Goal: Task Accomplishment & Management: Complete application form

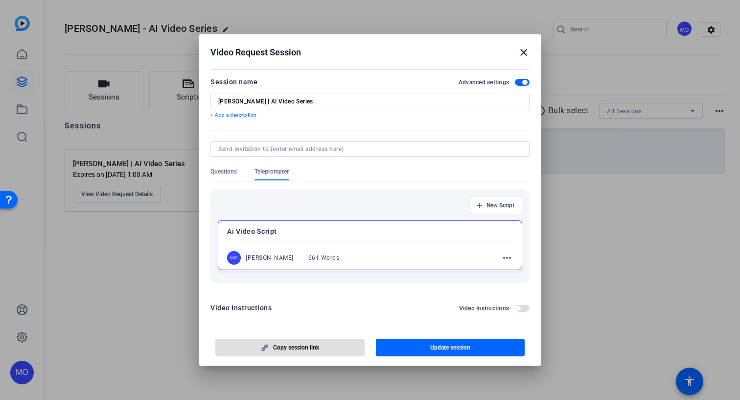
scroll to position [187, 0]
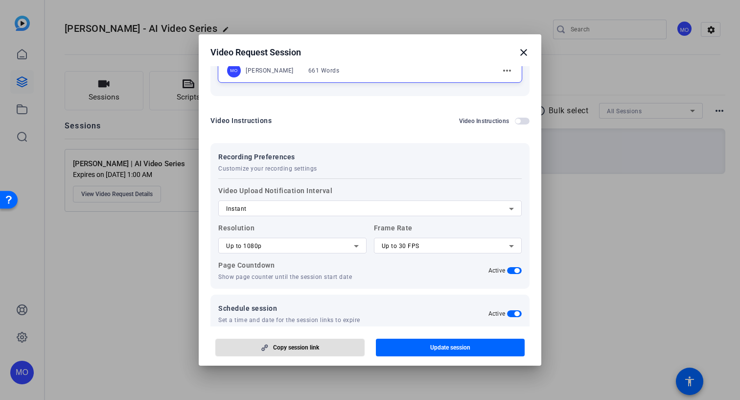
click at [528, 56] on mat-icon "close" at bounding box center [524, 53] width 12 height 12
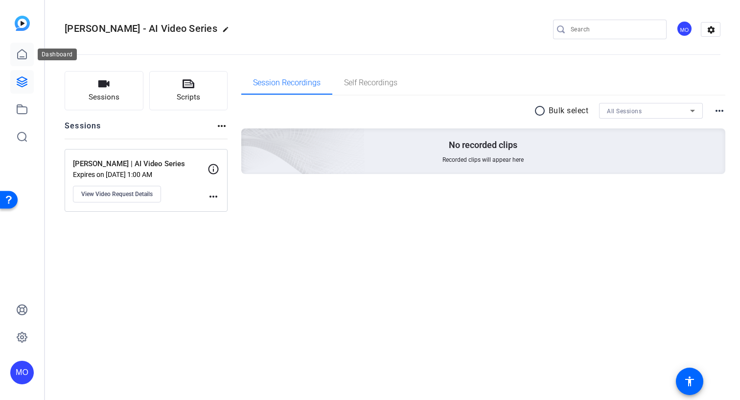
click at [28, 46] on link at bounding box center [22, 55] width 24 height 24
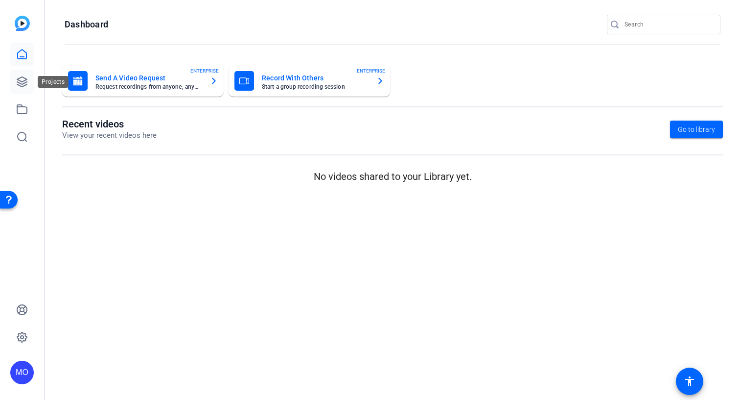
click at [21, 80] on icon at bounding box center [22, 82] width 12 height 12
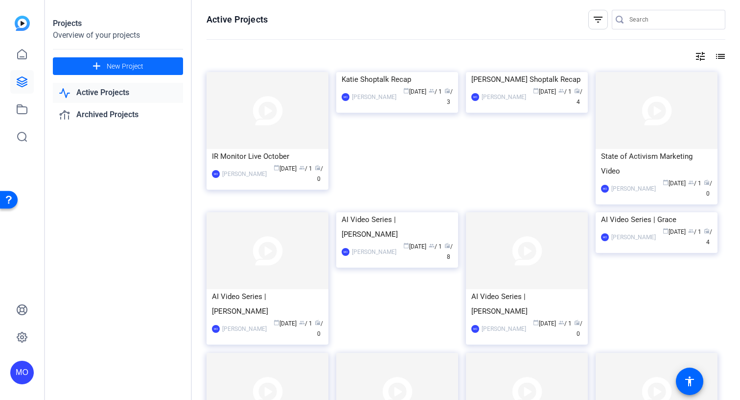
click at [132, 65] on span "New Project" at bounding box center [125, 66] width 37 height 10
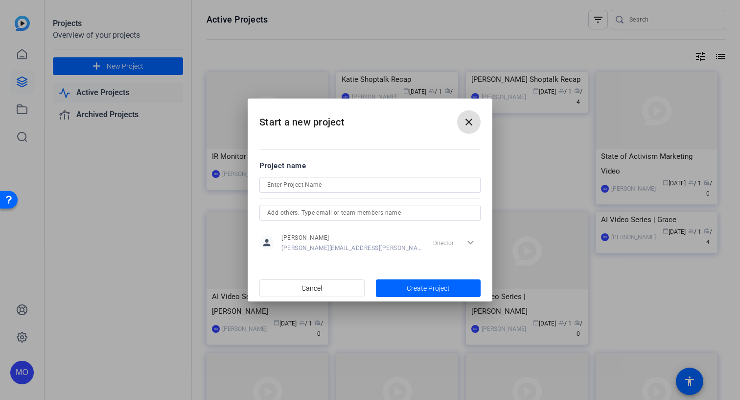
click at [312, 183] on input at bounding box center [370, 185] width 206 height 12
type input "[PERSON_NAME] - AI Video Series"
click at [413, 284] on span "Create Project" at bounding box center [428, 288] width 43 height 10
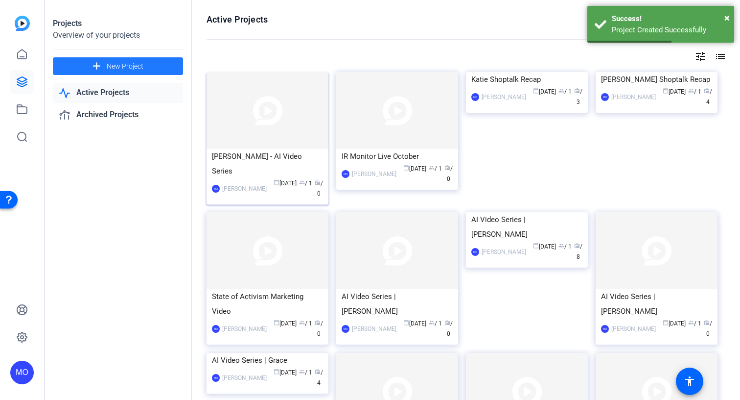
click at [285, 144] on img at bounding box center [268, 110] width 122 height 77
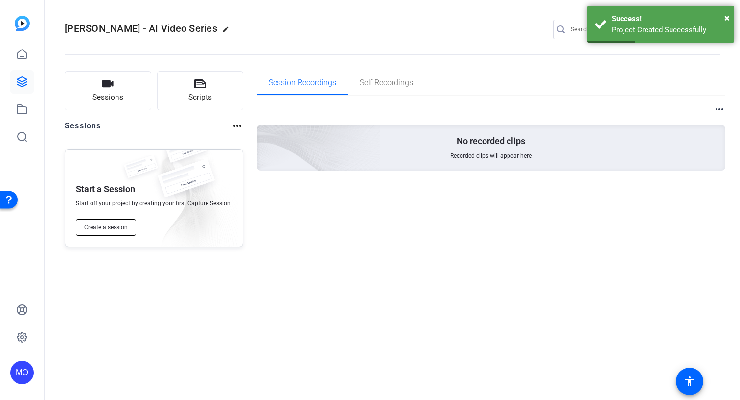
click at [108, 233] on button "Create a session" at bounding box center [106, 227] width 60 height 17
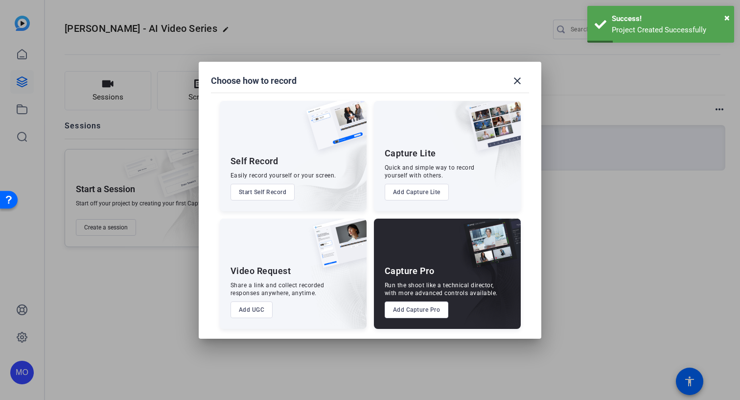
click at [246, 314] on button "Add UGC" at bounding box center [252, 309] width 43 height 17
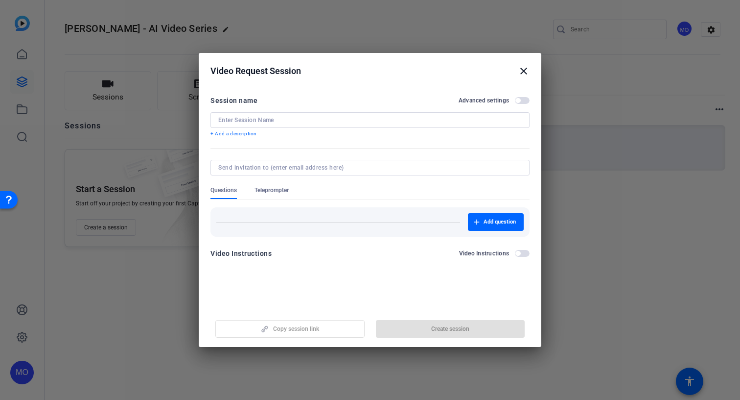
click at [331, 125] on div at bounding box center [370, 120] width 304 height 16
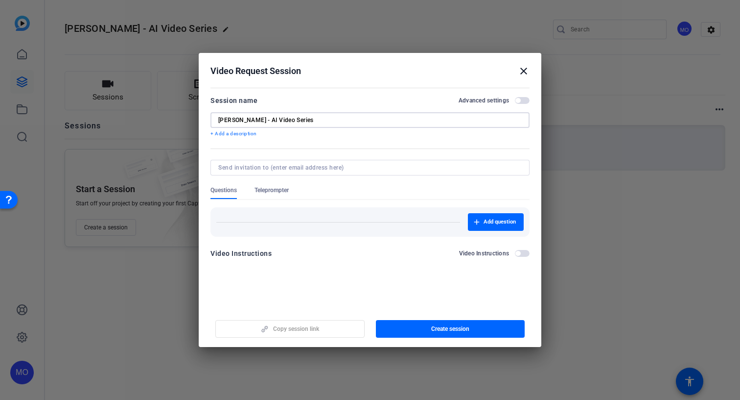
type input "[PERSON_NAME] - AI Video Series"
click at [523, 101] on span "button" at bounding box center [522, 100] width 15 height 7
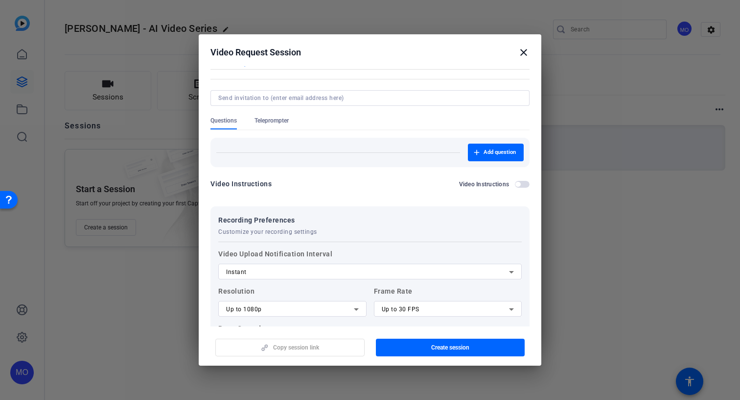
scroll to position [130, 0]
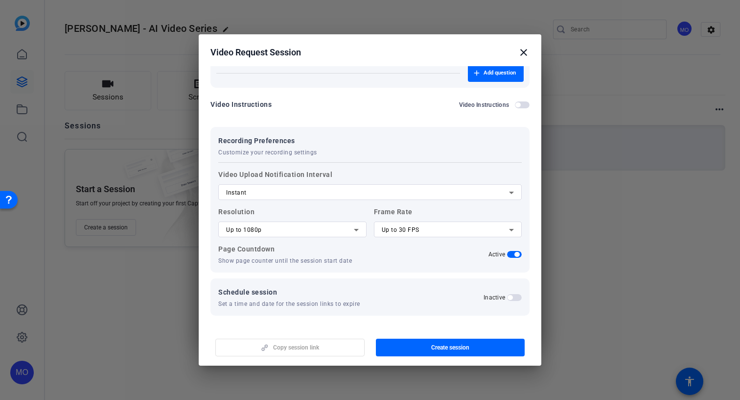
click at [513, 292] on div "Schedule session Set a time and date for the session links to expire Inactive" at bounding box center [370, 297] width 304 height 22
click at [510, 298] on span "button" at bounding box center [510, 297] width 5 height 5
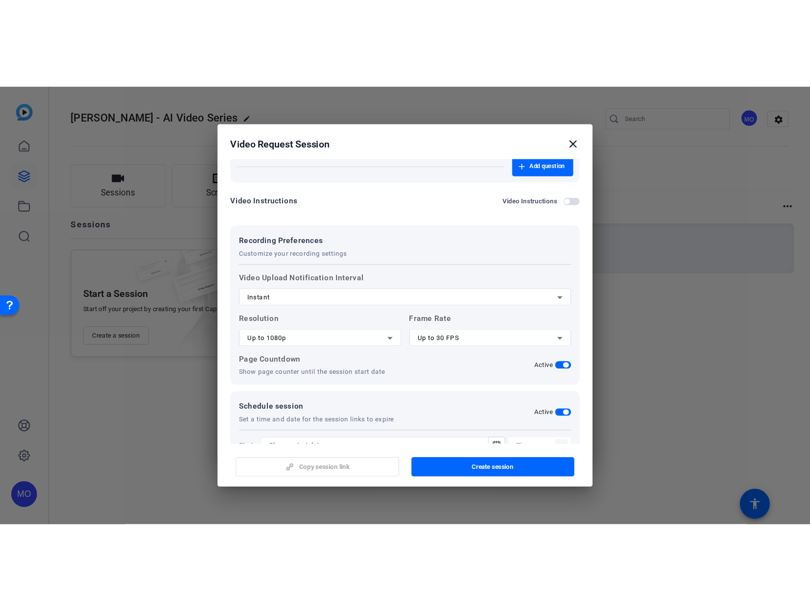
scroll to position [180, 0]
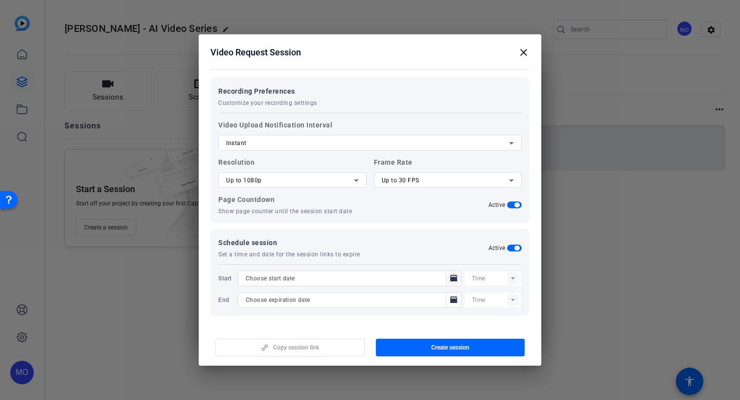
click at [451, 279] on icon "Open calendar" at bounding box center [454, 277] width 7 height 7
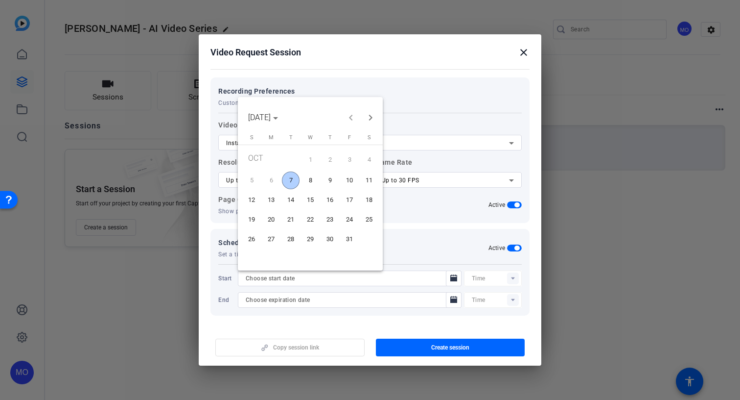
click at [290, 178] on span "7" at bounding box center [291, 180] width 18 height 18
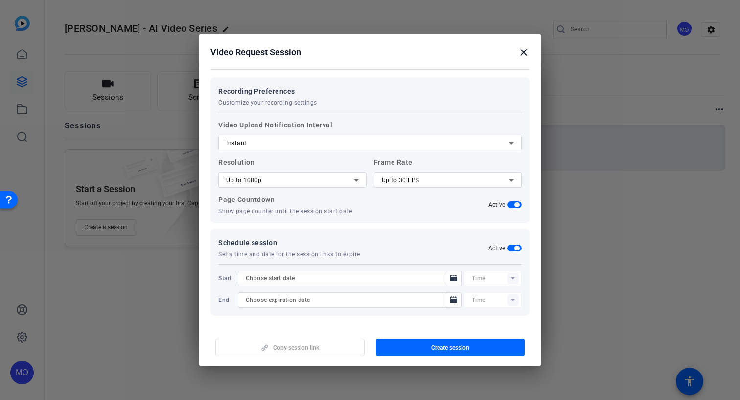
type input "[DATE]"
click at [516, 277] on div at bounding box center [497, 278] width 50 height 16
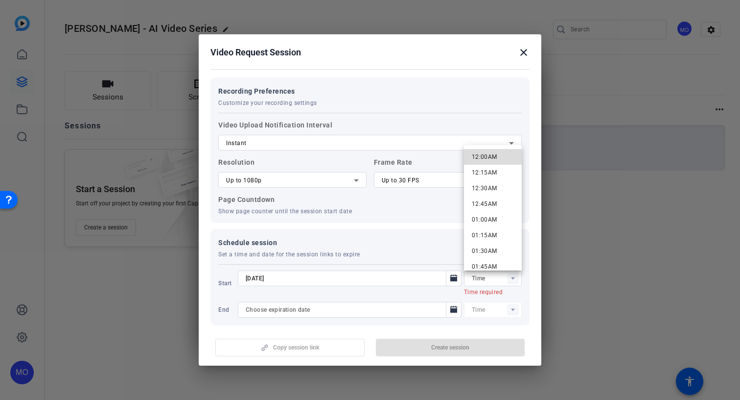
click at [492, 155] on span "12:00AM" at bounding box center [484, 156] width 25 height 7
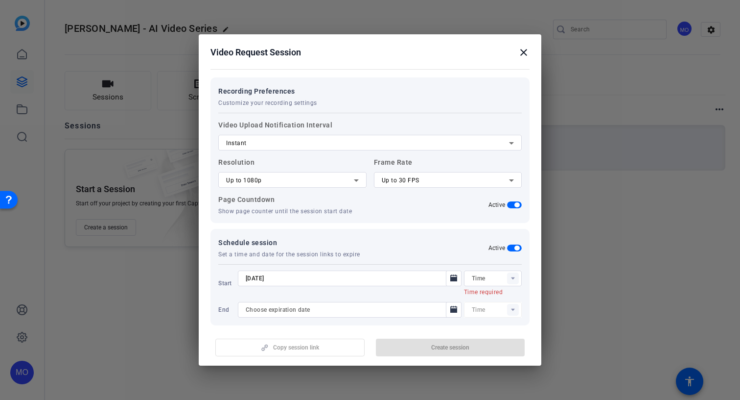
type input "12:00AM"
click at [451, 302] on icon "Open calendar" at bounding box center [454, 299] width 7 height 7
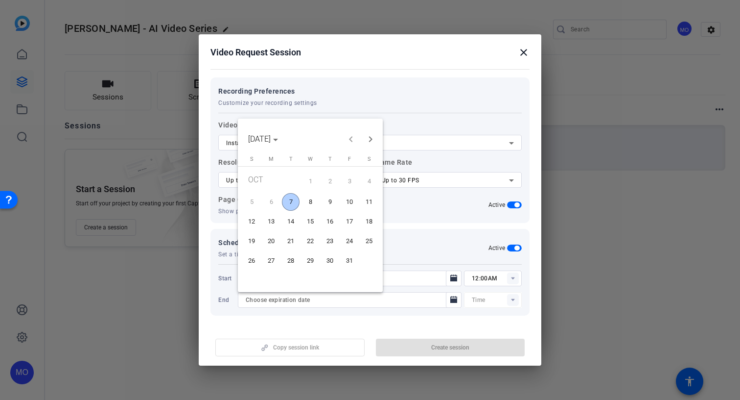
click at [341, 257] on span "31" at bounding box center [350, 261] width 18 height 18
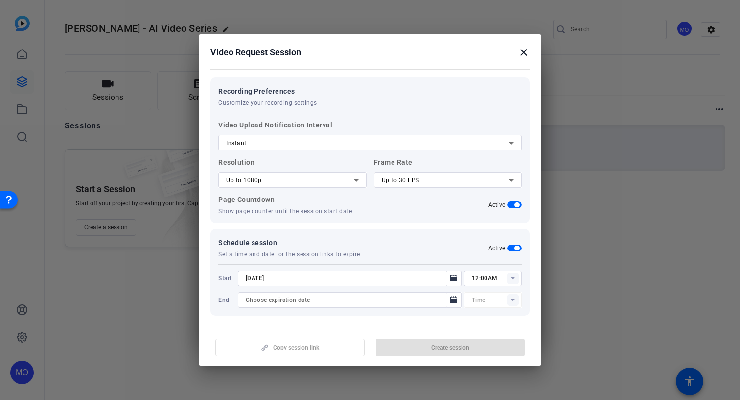
type input "[DATE]"
type input "12:15AM"
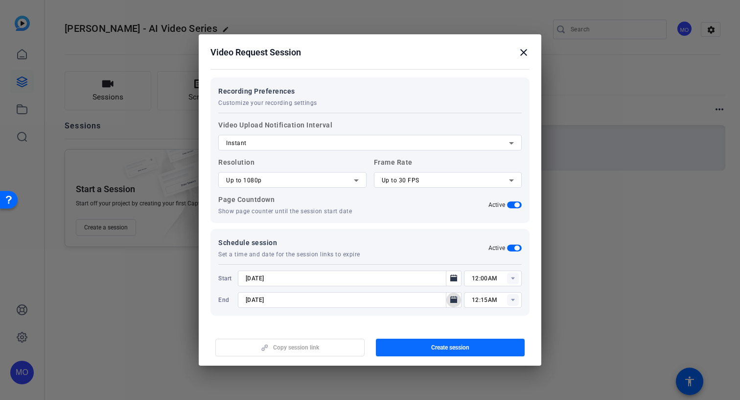
click at [382, 346] on span "button" at bounding box center [450, 347] width 149 height 24
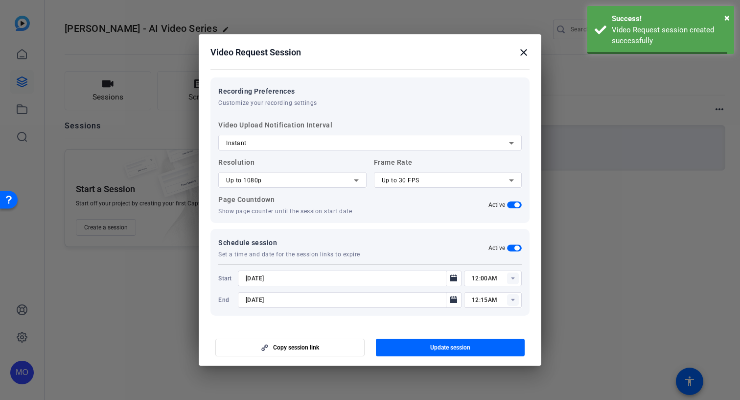
click at [340, 349] on span "button" at bounding box center [290, 347] width 148 height 24
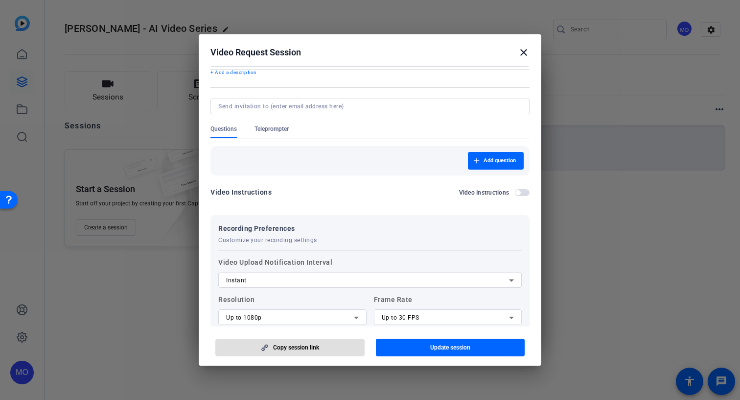
scroll to position [43, 0]
